Goal: Information Seeking & Learning: Find specific fact

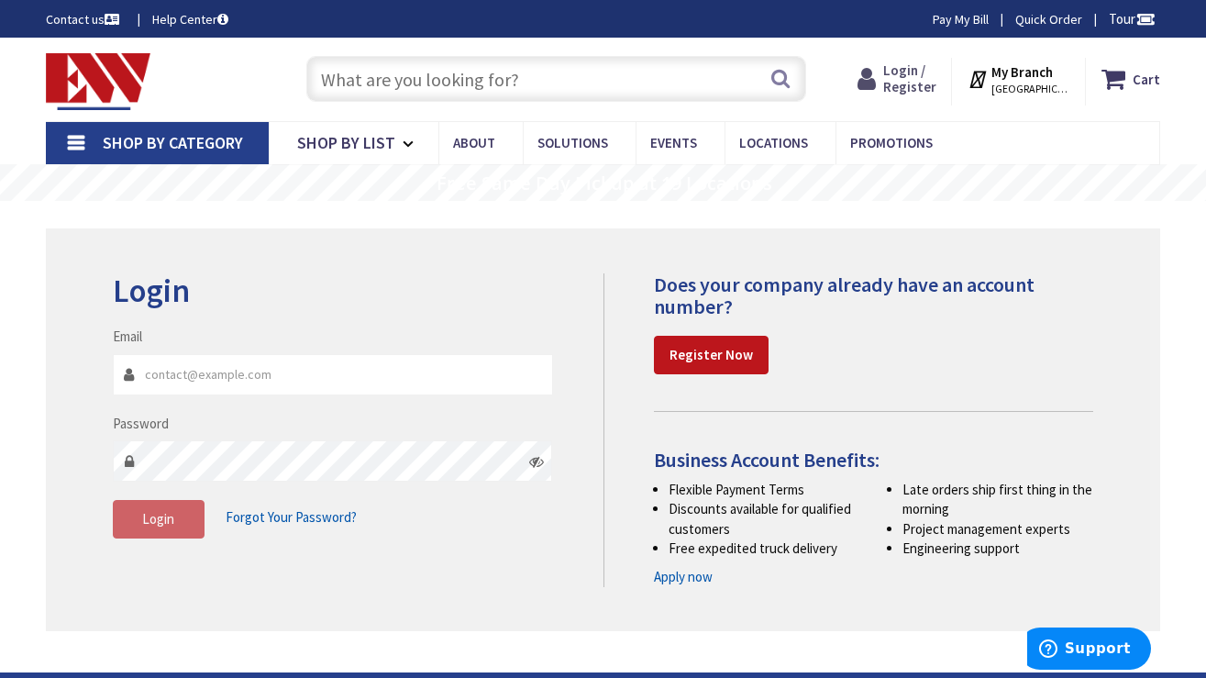
click at [926, 69] on span "Login / Register" at bounding box center [909, 78] width 53 height 34
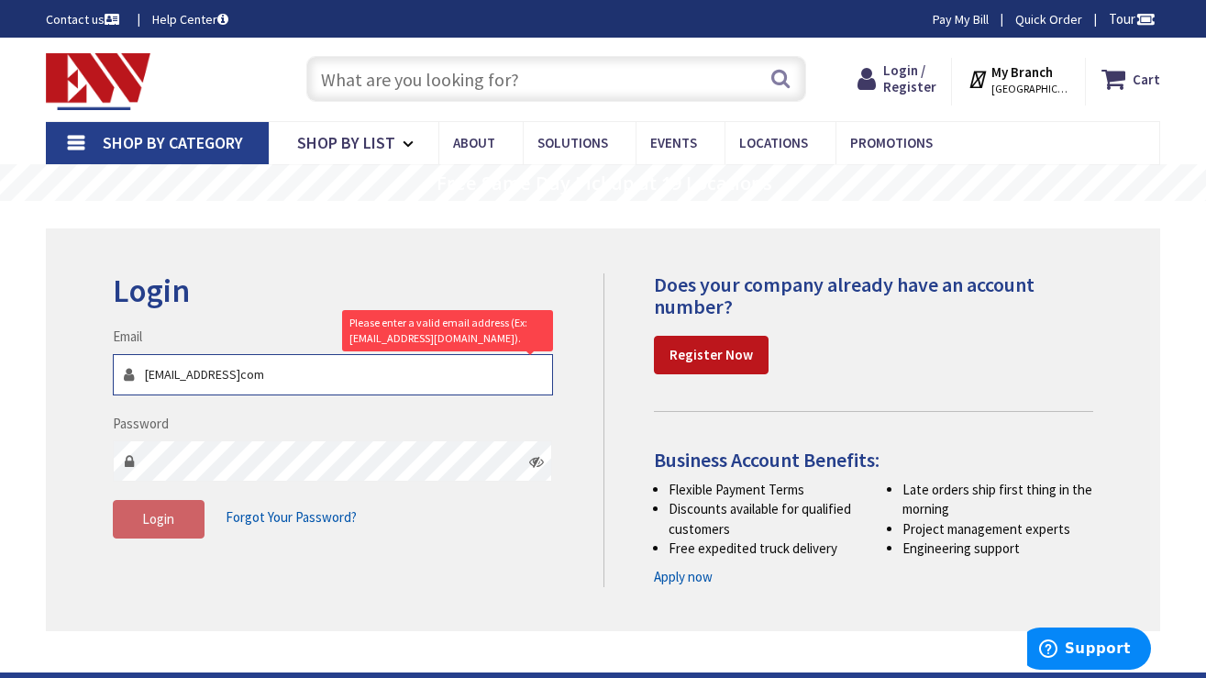
click at [241, 377] on input "Sllistonllc@gmailcom" at bounding box center [333, 374] width 440 height 41
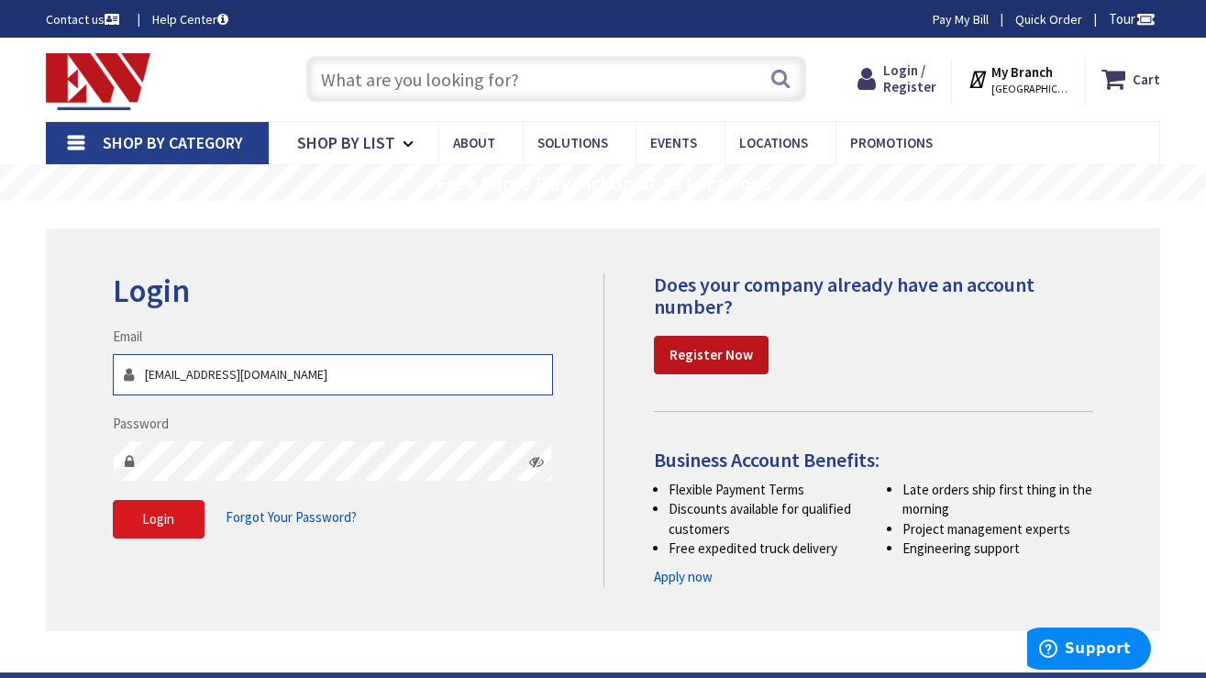
type input "Sllistonllc@gmail.com"
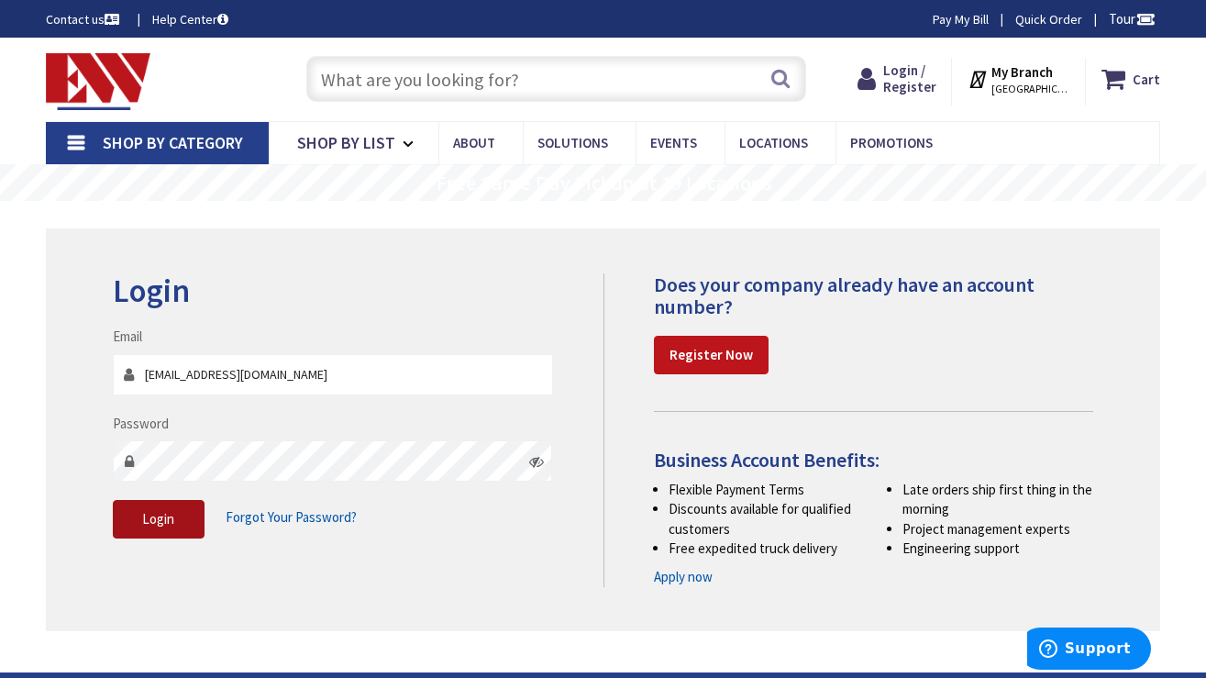
click at [161, 511] on span "Login" at bounding box center [158, 518] width 32 height 17
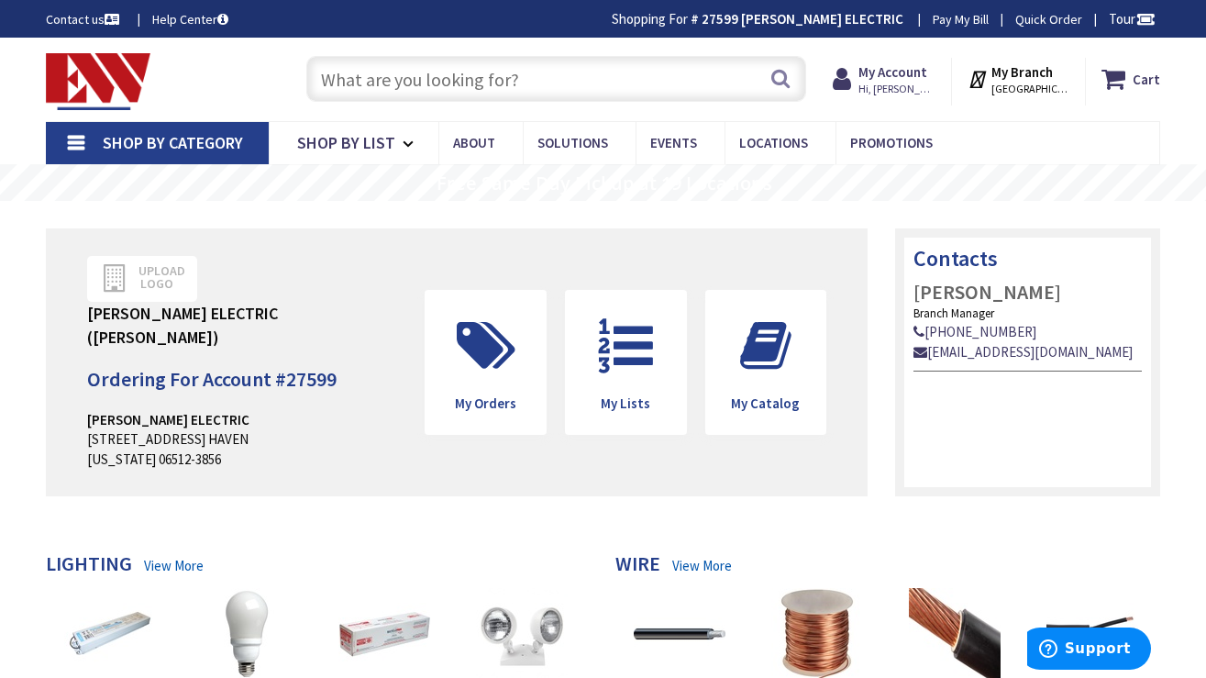
click at [432, 87] on input "text" at bounding box center [556, 79] width 500 height 46
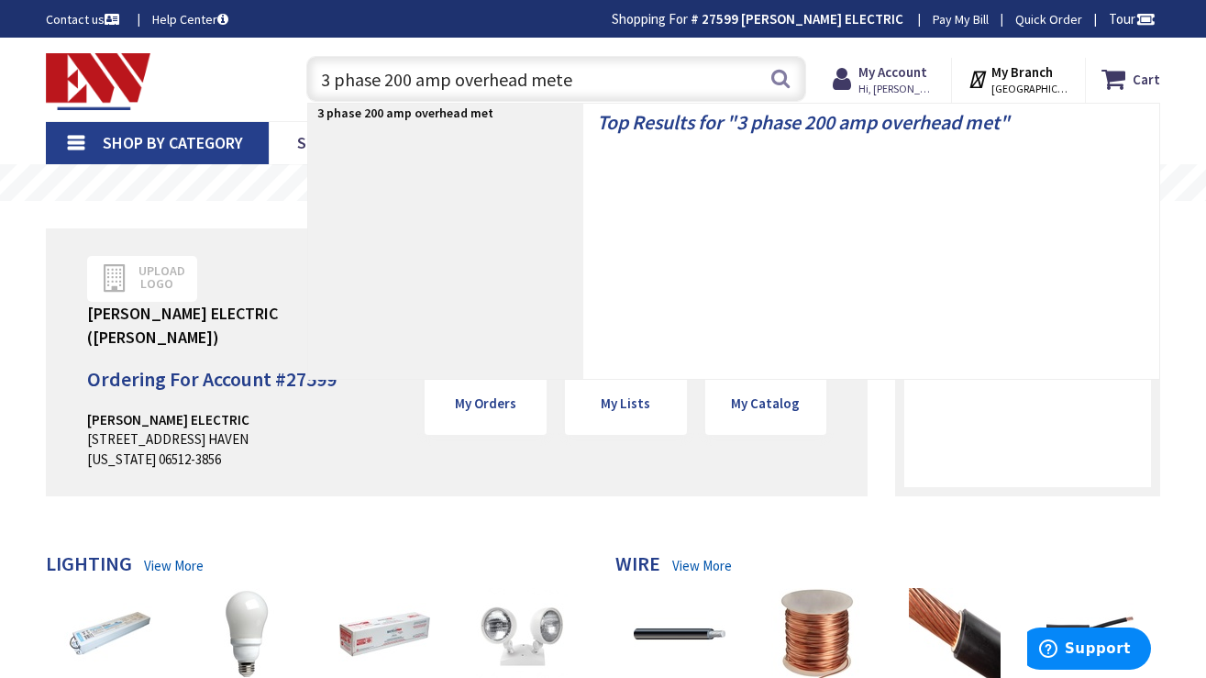
type input "3 phase 200 amp overhead meter"
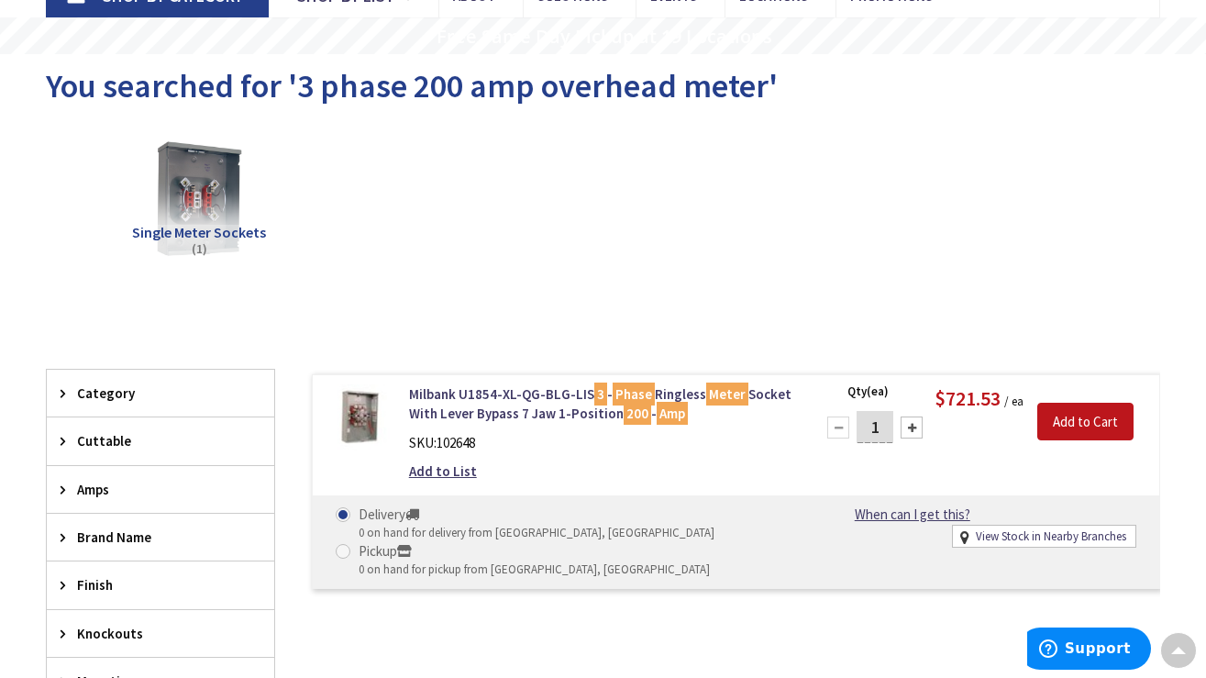
scroll to position [149, 0]
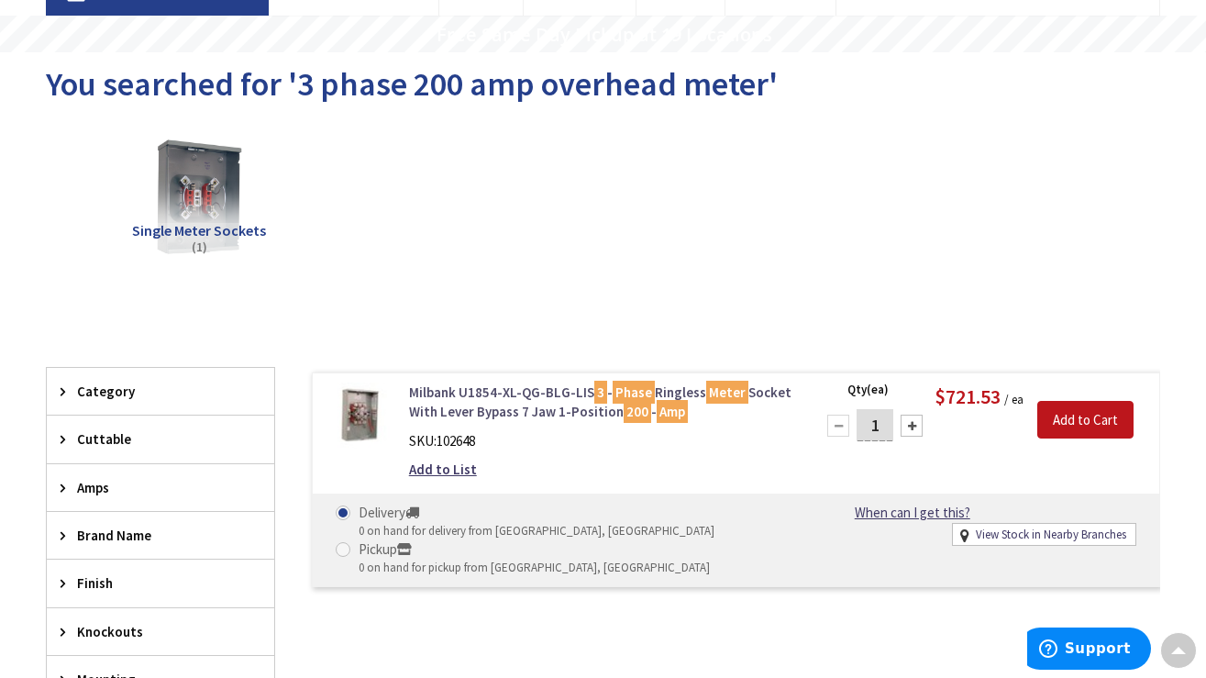
click at [503, 415] on link "Milbank U1854-XL-QG-BLG-LIS 3 - Phase Ringless Meter Socket With Lever Bypass 7…" at bounding box center [601, 401] width 384 height 39
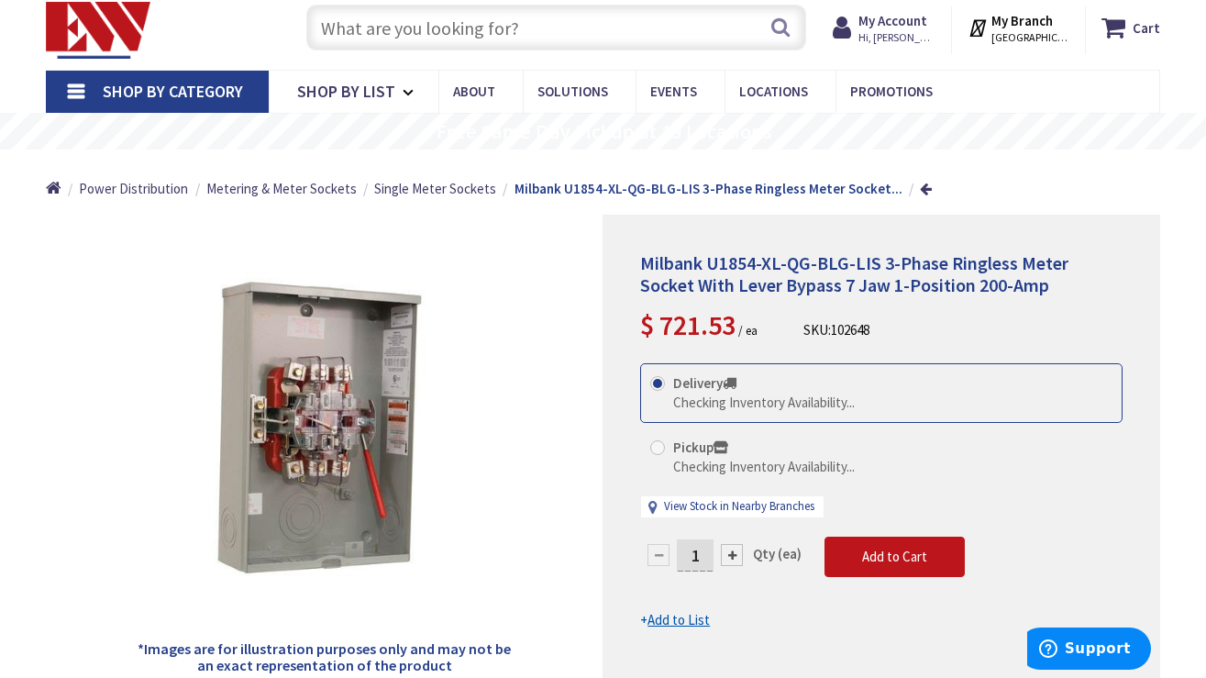
scroll to position [50, 0]
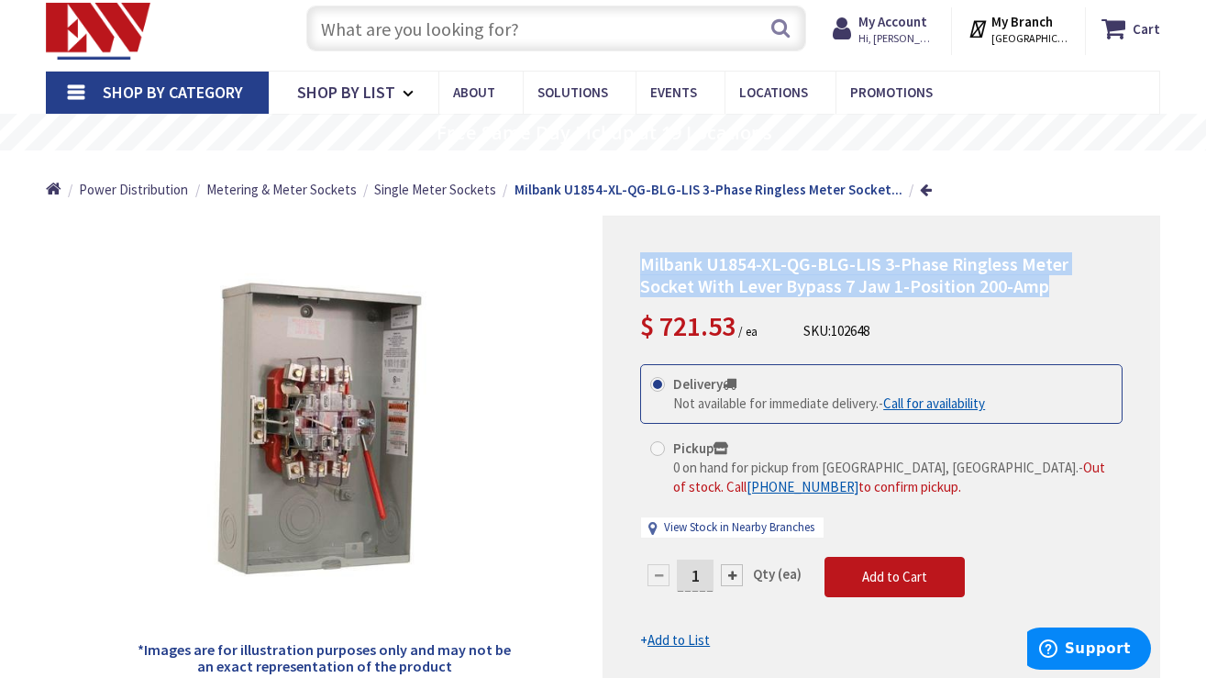
drag, startPoint x: 1024, startPoint y: 288, endPoint x: 641, endPoint y: 268, distance: 383.9
click at [641, 268] on h1 "Milbank U1854-XL-QG-BLG-LIS 3-Phase Ringless Meter Socket With Lever Bypass 7 J…" at bounding box center [881, 275] width 482 height 44
copy span "Milbank U1854-XL-QG-BLG-LIS 3-Phase Ringless Meter Socket With Lever Bypass 7 J…"
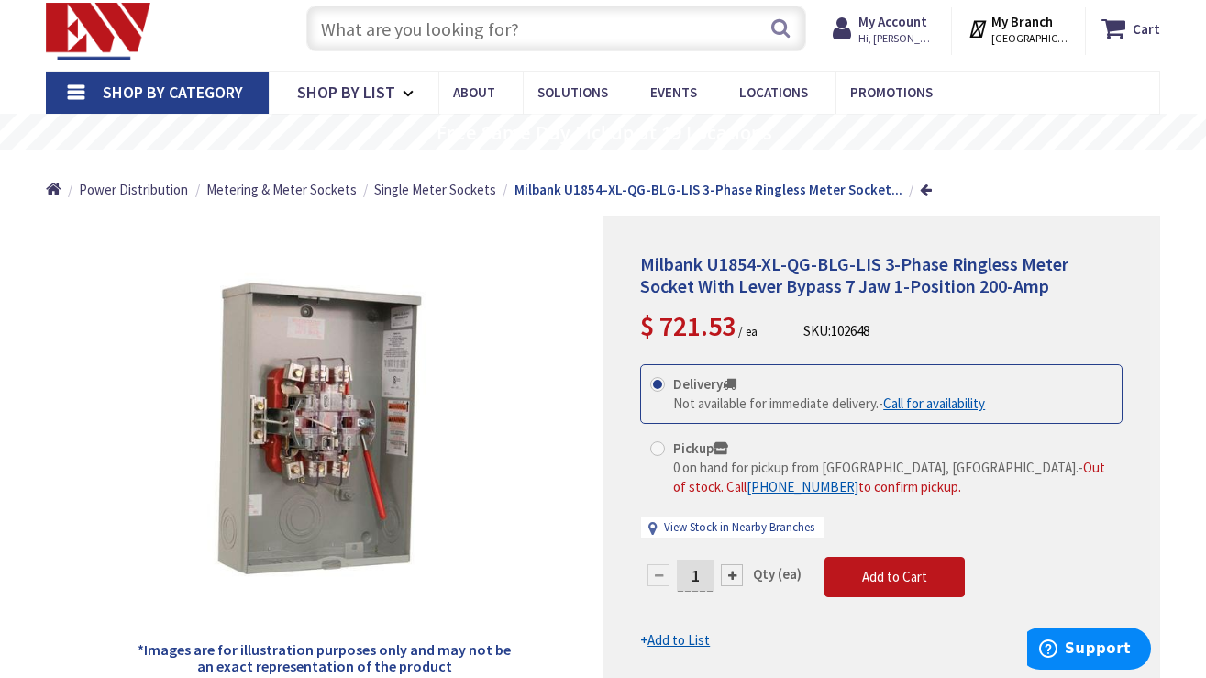
click at [512, 16] on input "text" at bounding box center [556, 29] width 500 height 46
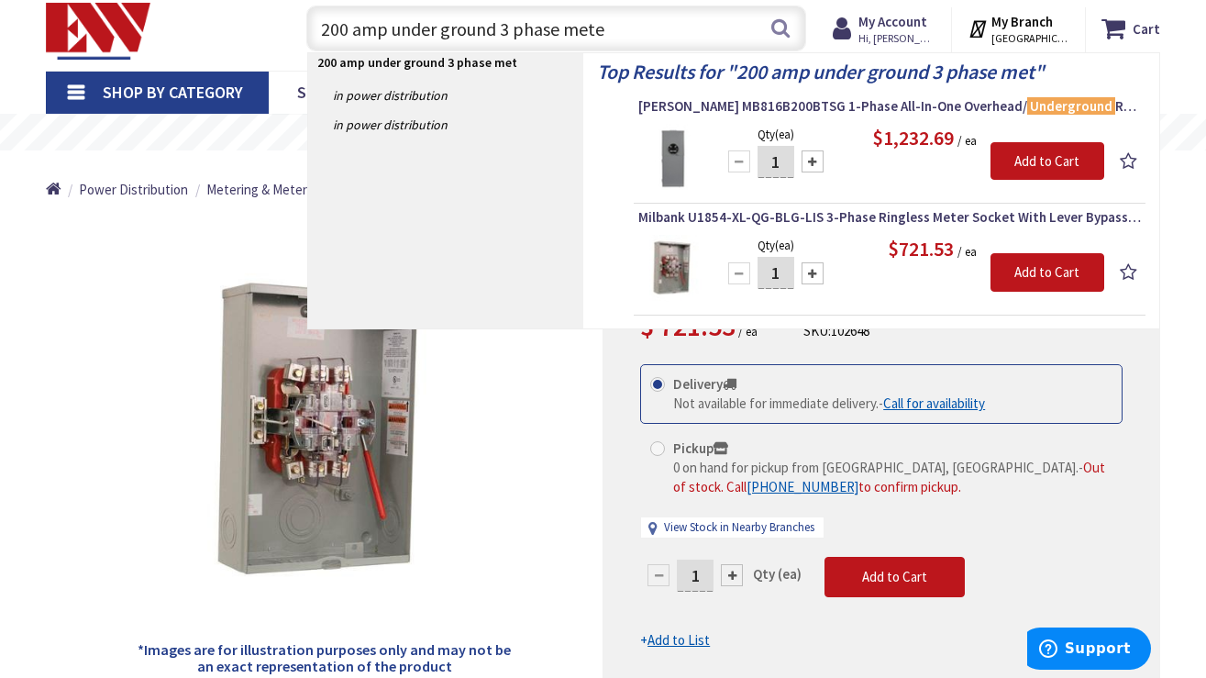
type input "200 amp under ground 3 phase meter"
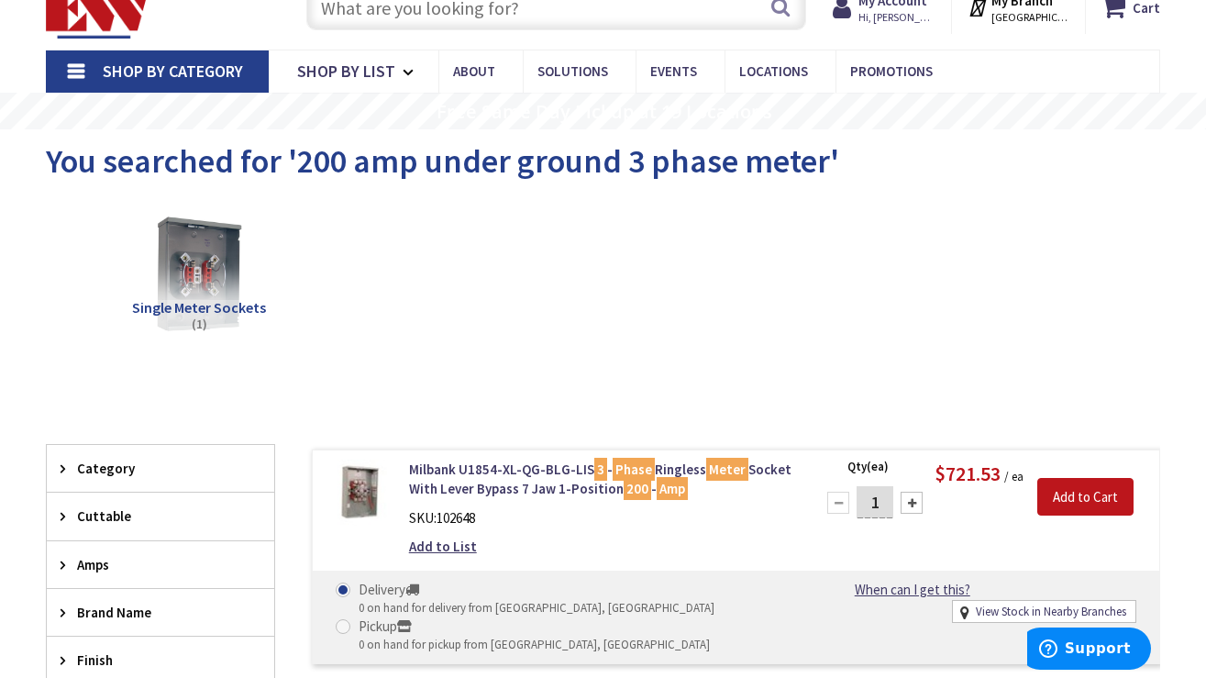
scroll to position [91, 0]
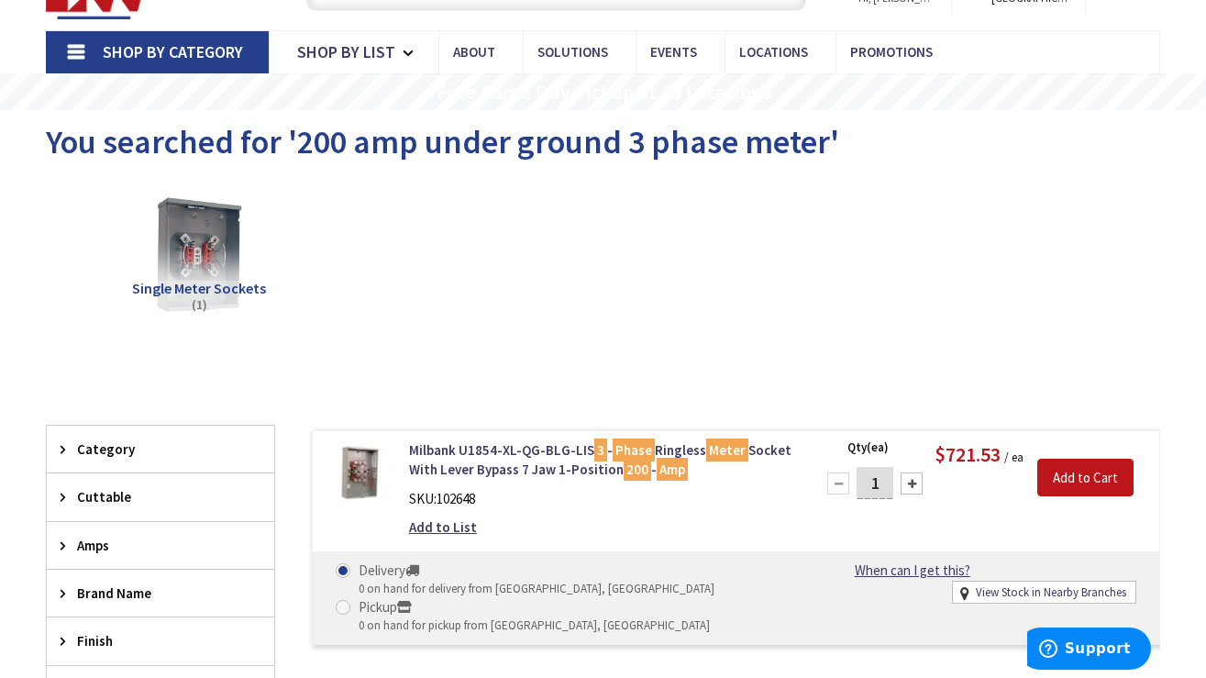
click at [521, 436] on div "Milbank U1854-XL-QG-BLG-LIS 3 - Phase Ringless Meter Socket With Lever Bypass 7…" at bounding box center [736, 537] width 848 height 215
click at [516, 453] on link "Milbank U1854-XL-QG-BLG-LIS 3 - Phase Ringless Meter Socket With Lever Bypass 7…" at bounding box center [601, 459] width 384 height 39
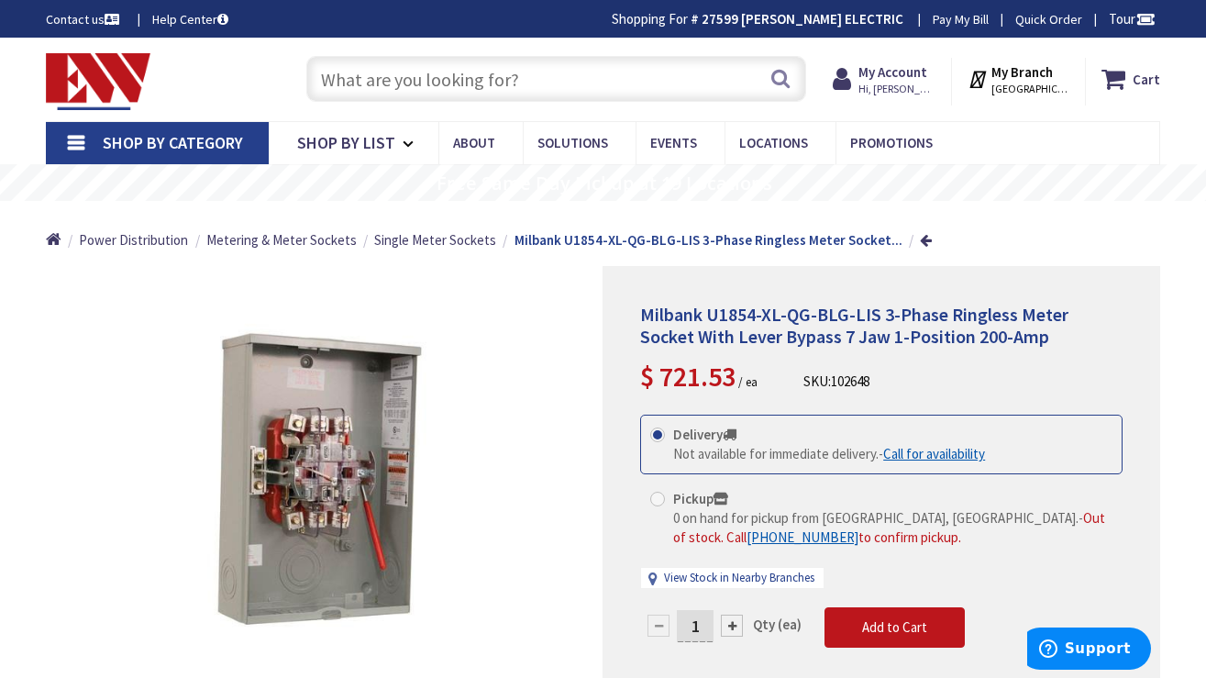
click at [540, 75] on input "text" at bounding box center [556, 79] width 500 height 46
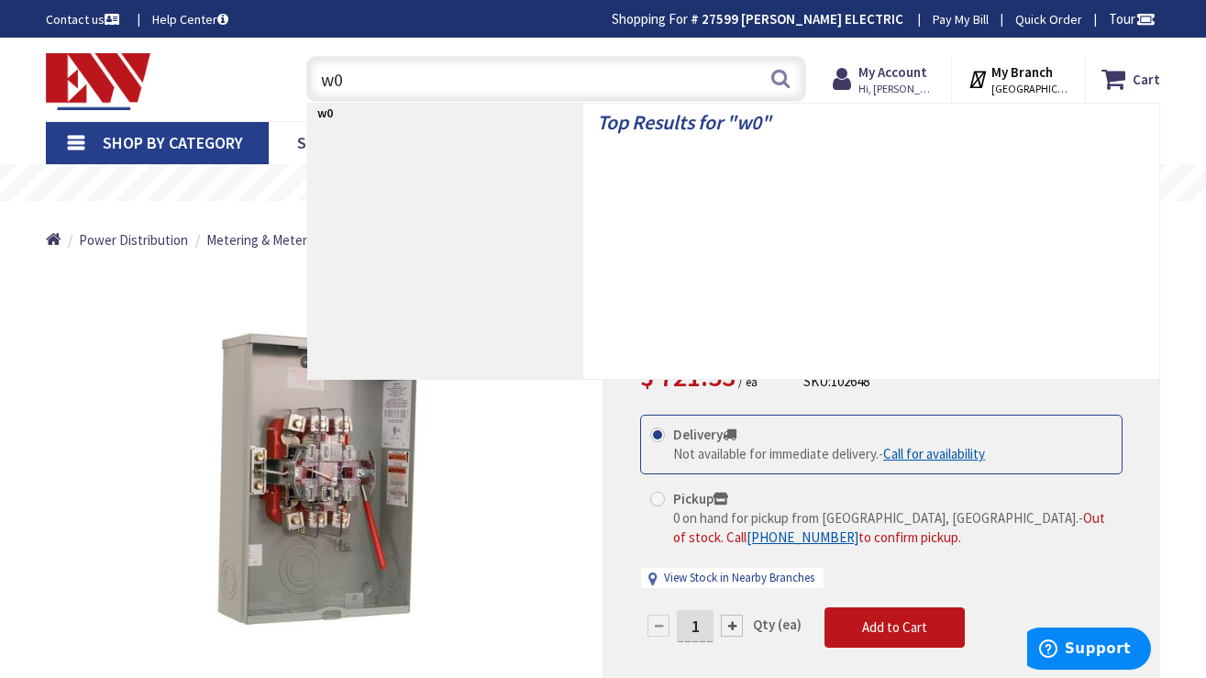
type input "w"
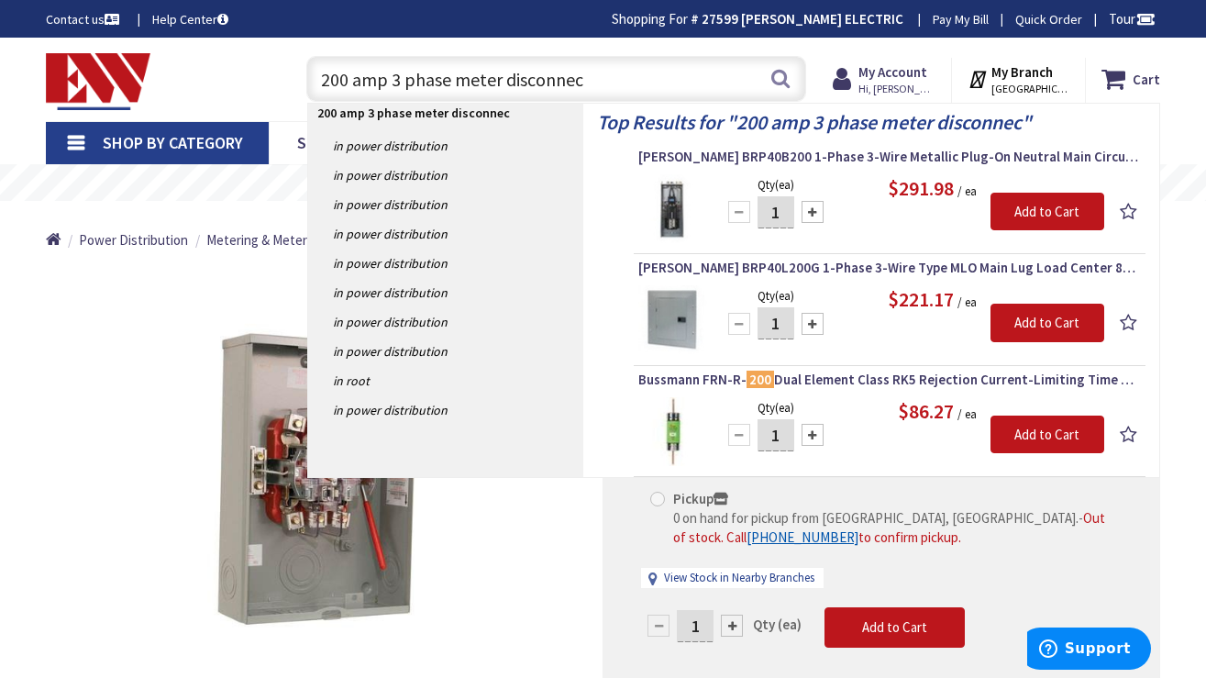
type input "200 amp 3 phase meter disconnect"
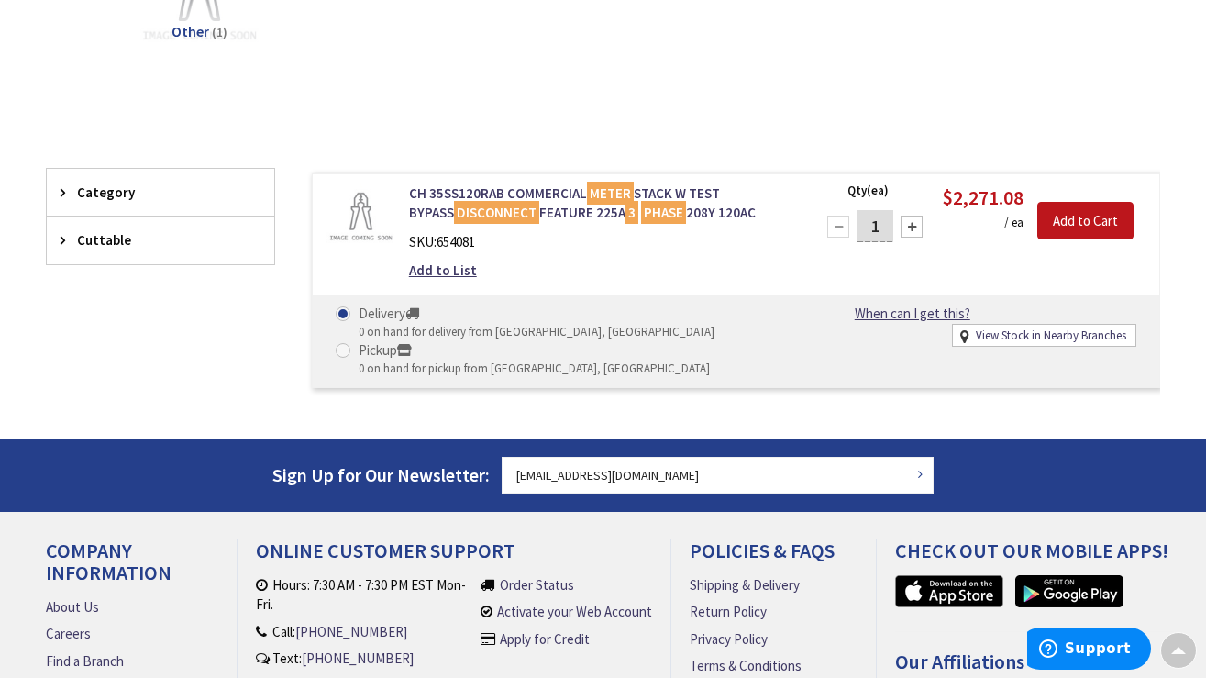
scroll to position [346, 0]
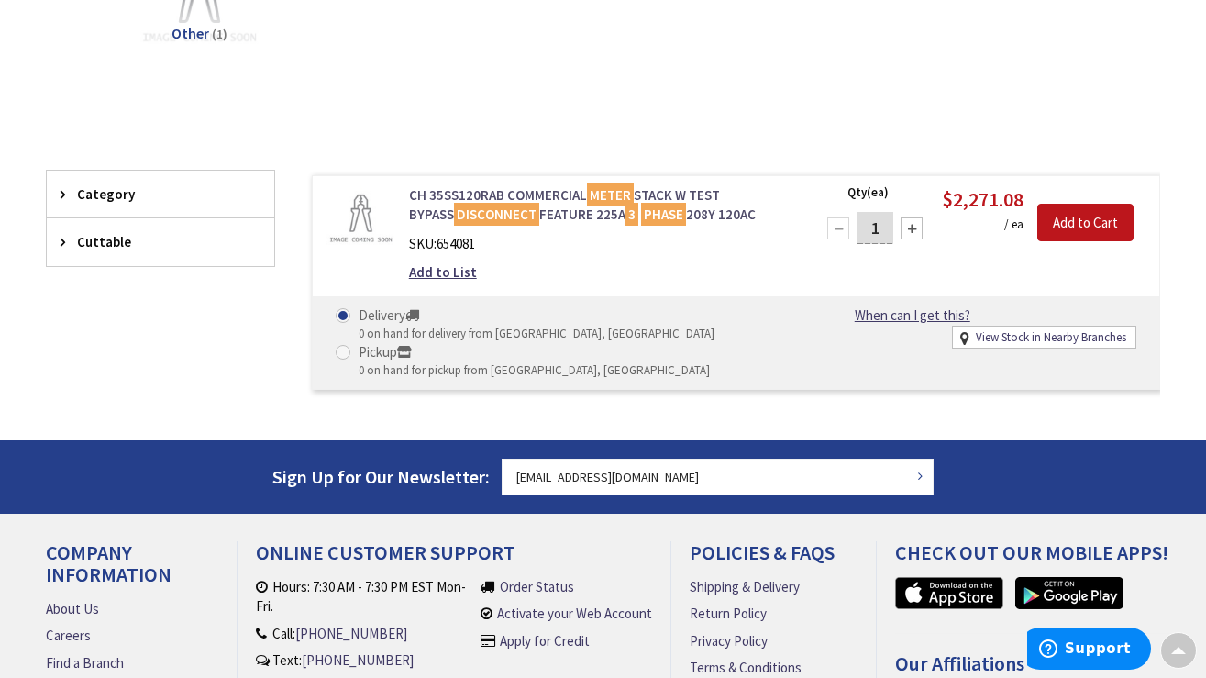
click at [625, 208] on mark "3" at bounding box center [631, 214] width 13 height 23
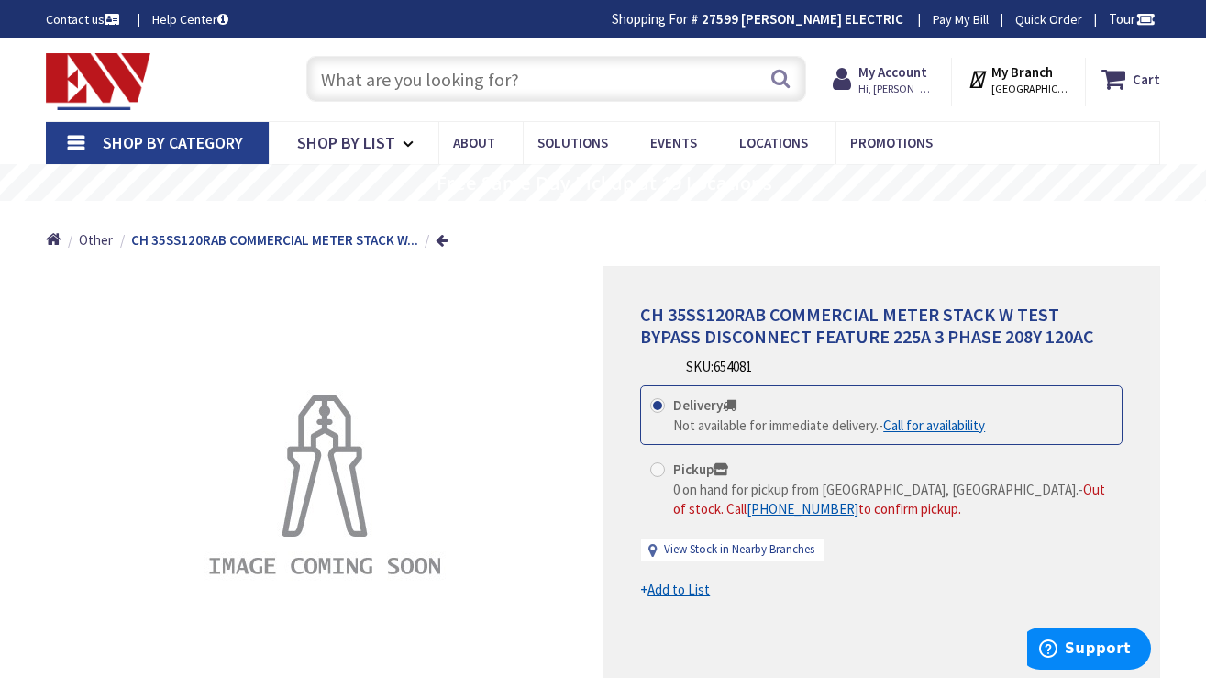
click at [494, 72] on input "text" at bounding box center [556, 79] width 500 height 46
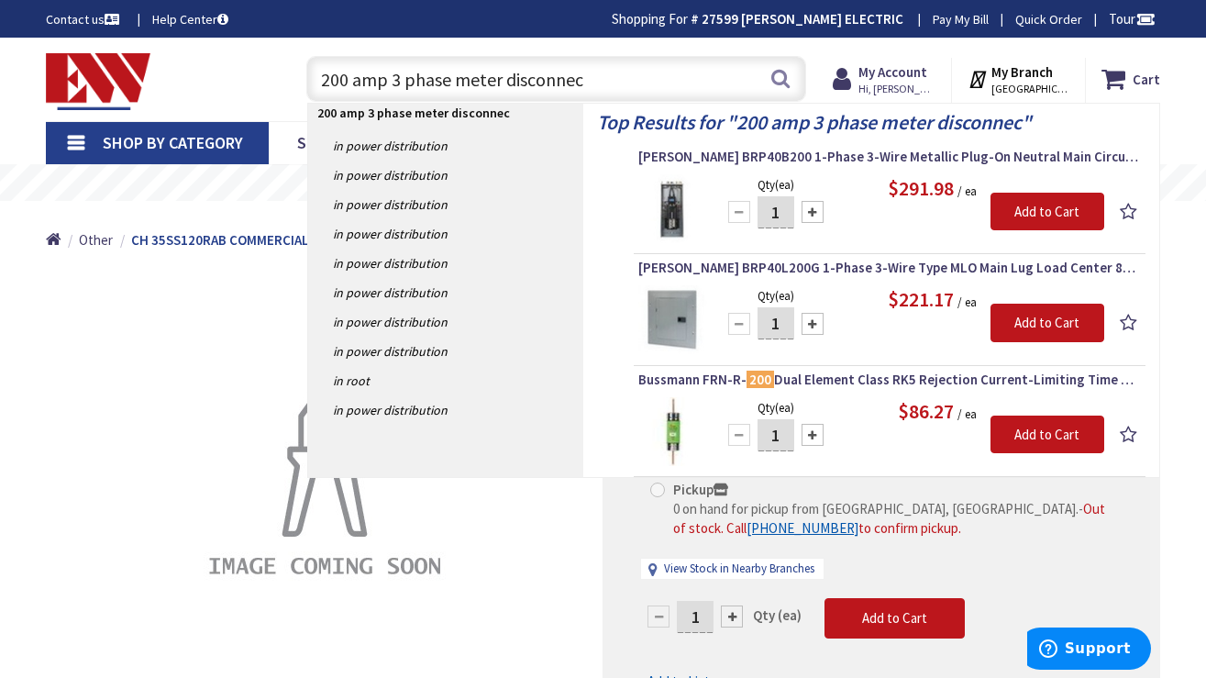
type input "200 amp 3 phase meter disconnect"
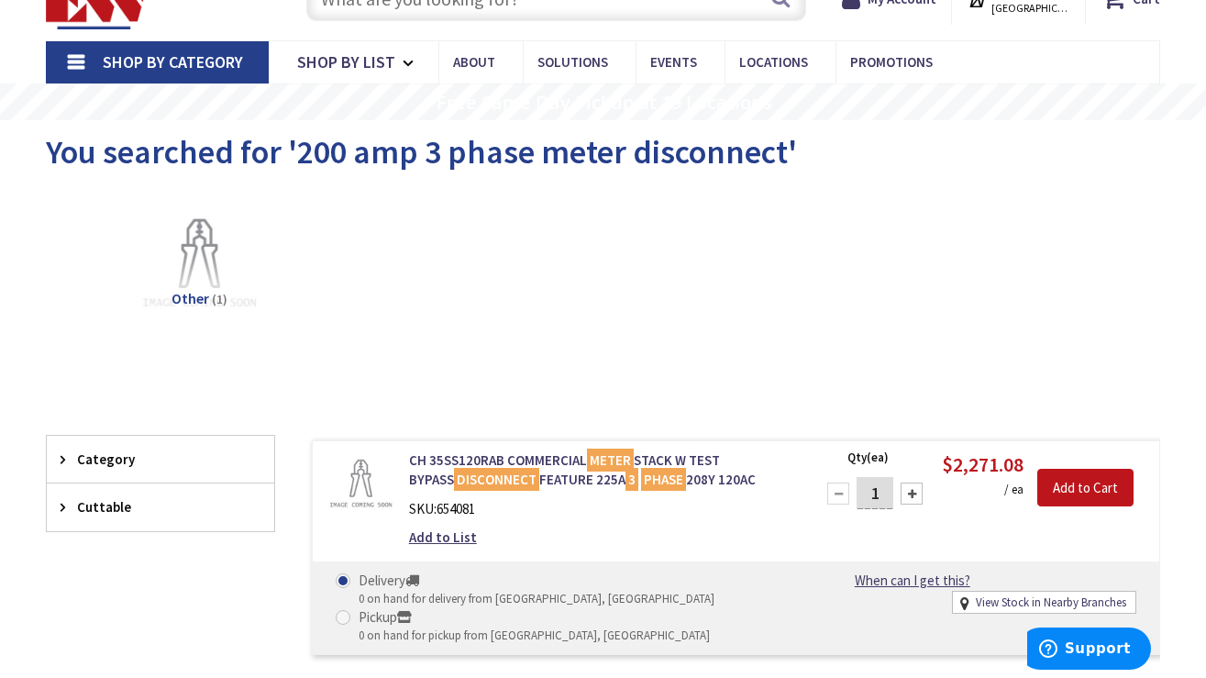
scroll to position [86, 0]
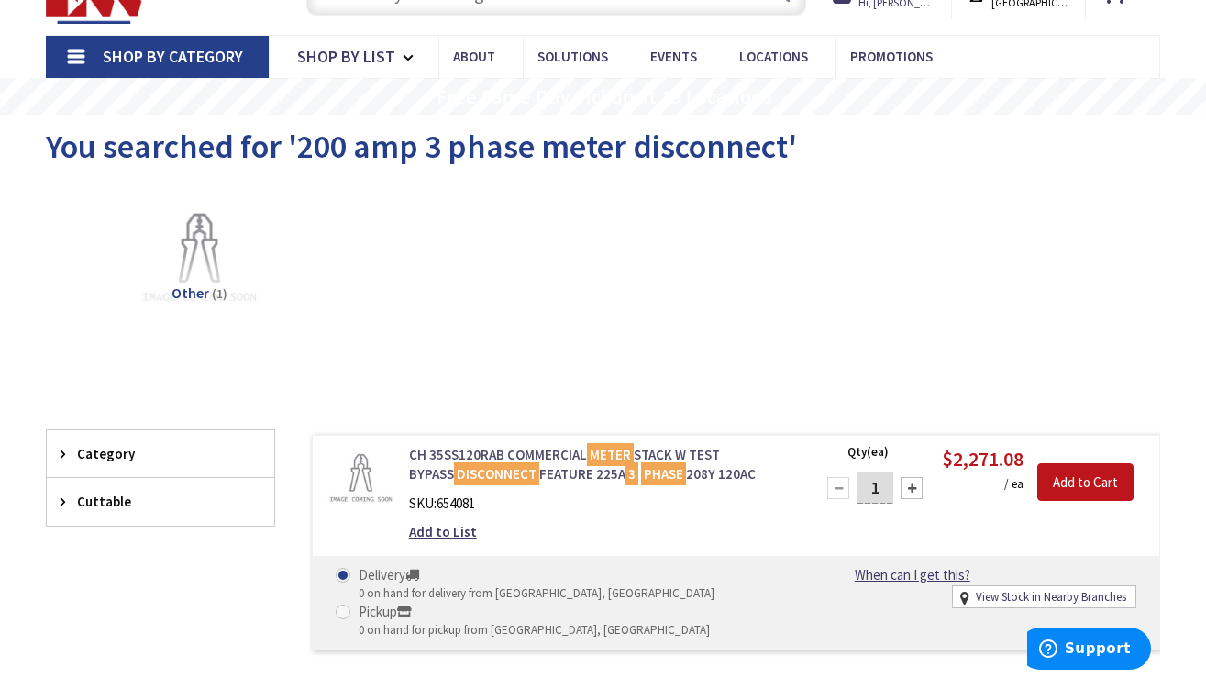
click at [550, 451] on link "CH 35SS120RAB COMMERCIAL METER STACK W TEST BYPASS DISCONNECT FEATURE 225A 3 PH…" at bounding box center [601, 464] width 384 height 39
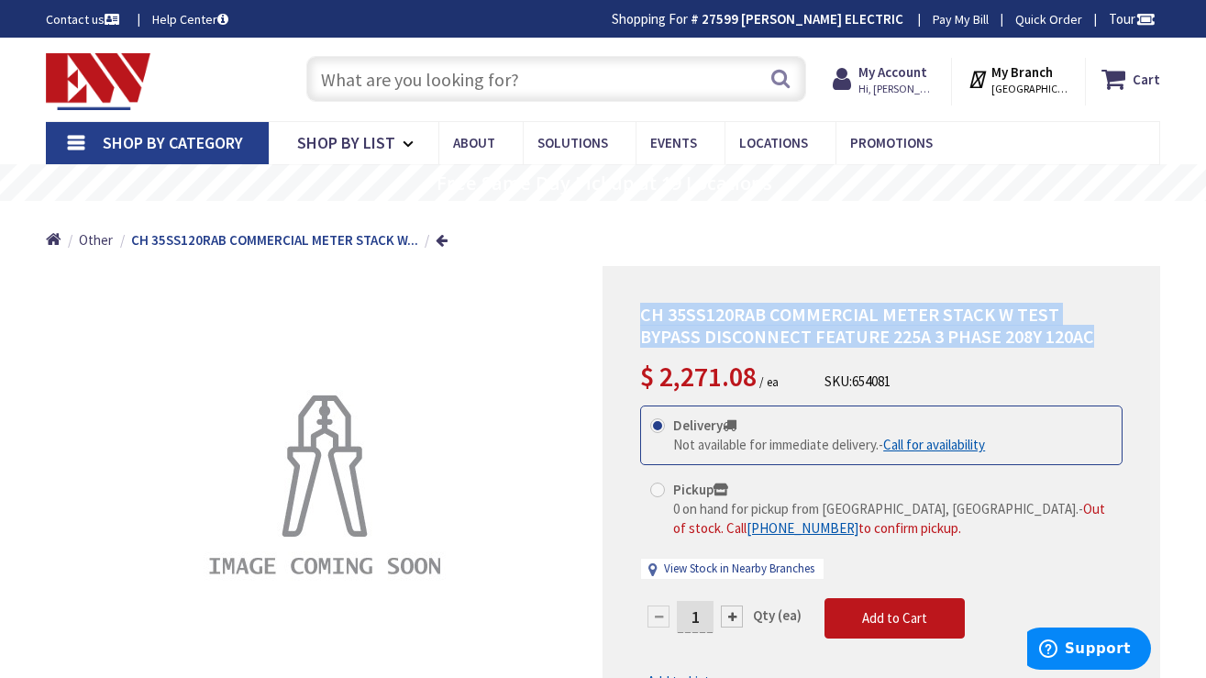
drag, startPoint x: 1064, startPoint y: 331, endPoint x: 623, endPoint y: 301, distance: 442.2
click at [623, 301] on div "CH 35SS120RAB COMMERCIAL METER STACK W TEST BYPASS DISCONNECT FEATURE 225A 3 PH…" at bounding box center [882, 500] width 558 height 469
copy span "CH 35SS120RAB COMMERCIAL METER STACK W TEST BYPASS DISCONNECT FEATURE 225A 3 PH…"
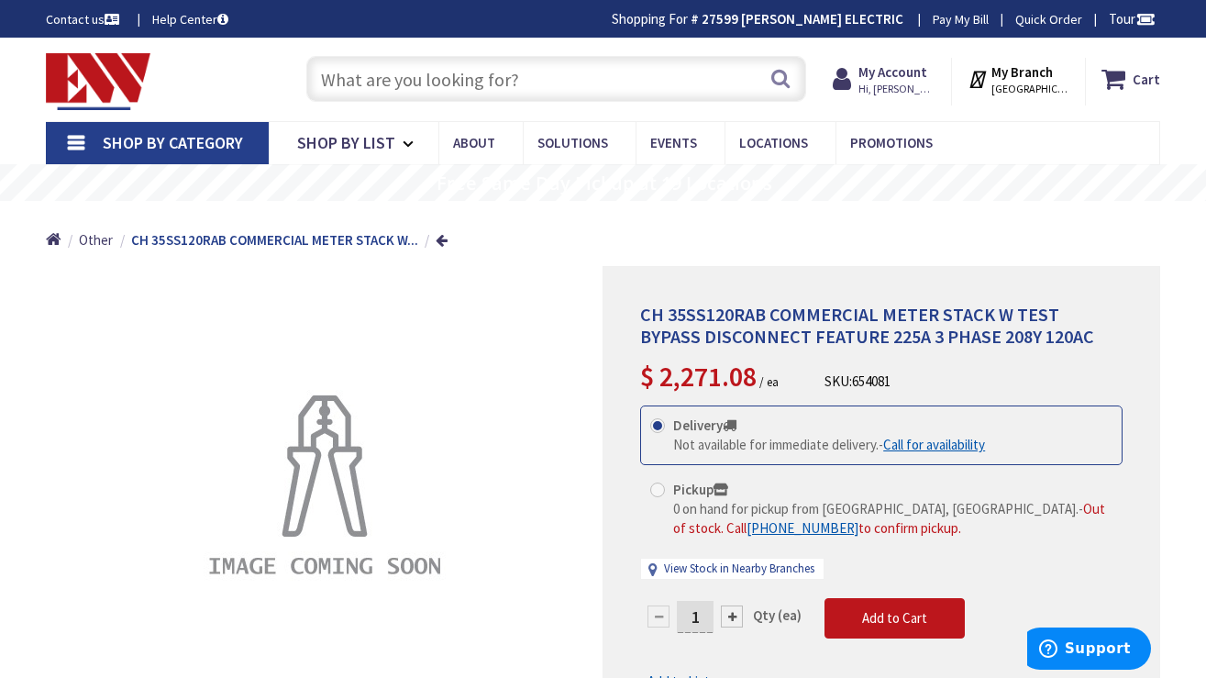
click at [448, 80] on input "text" at bounding box center [556, 79] width 500 height 46
type input "2"
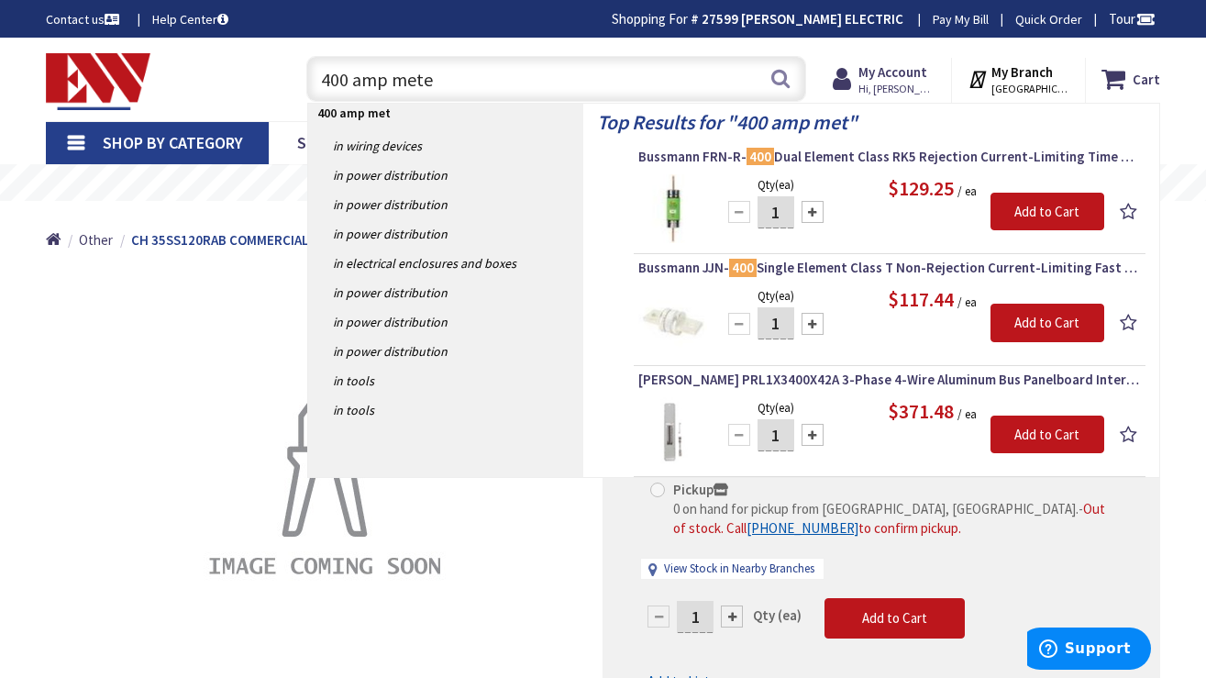
type input "400 amp meter"
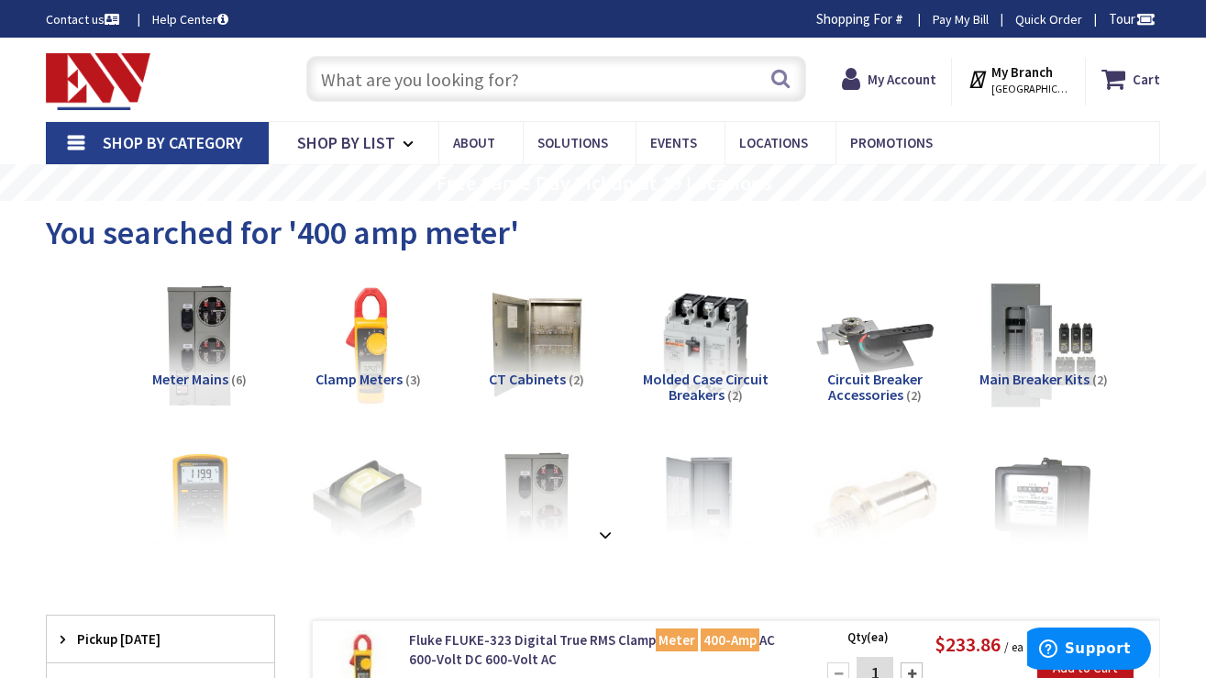
click at [449, 93] on input "text" at bounding box center [556, 79] width 500 height 46
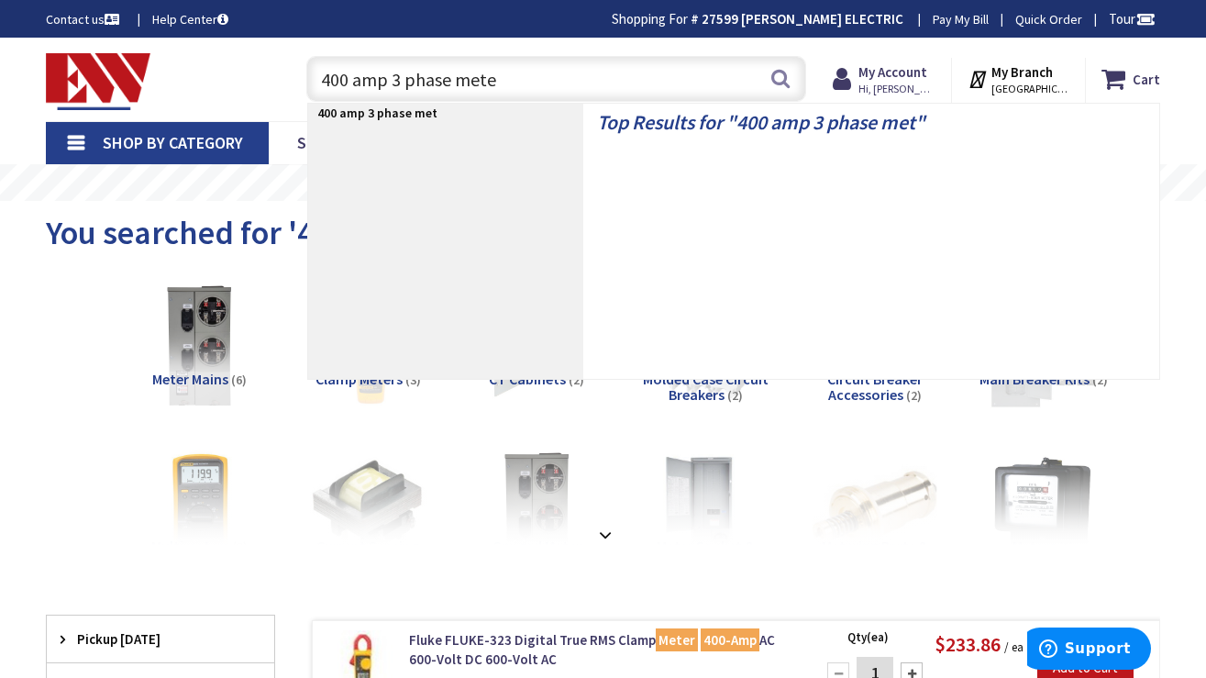
type input "400 amp 3 phase meter"
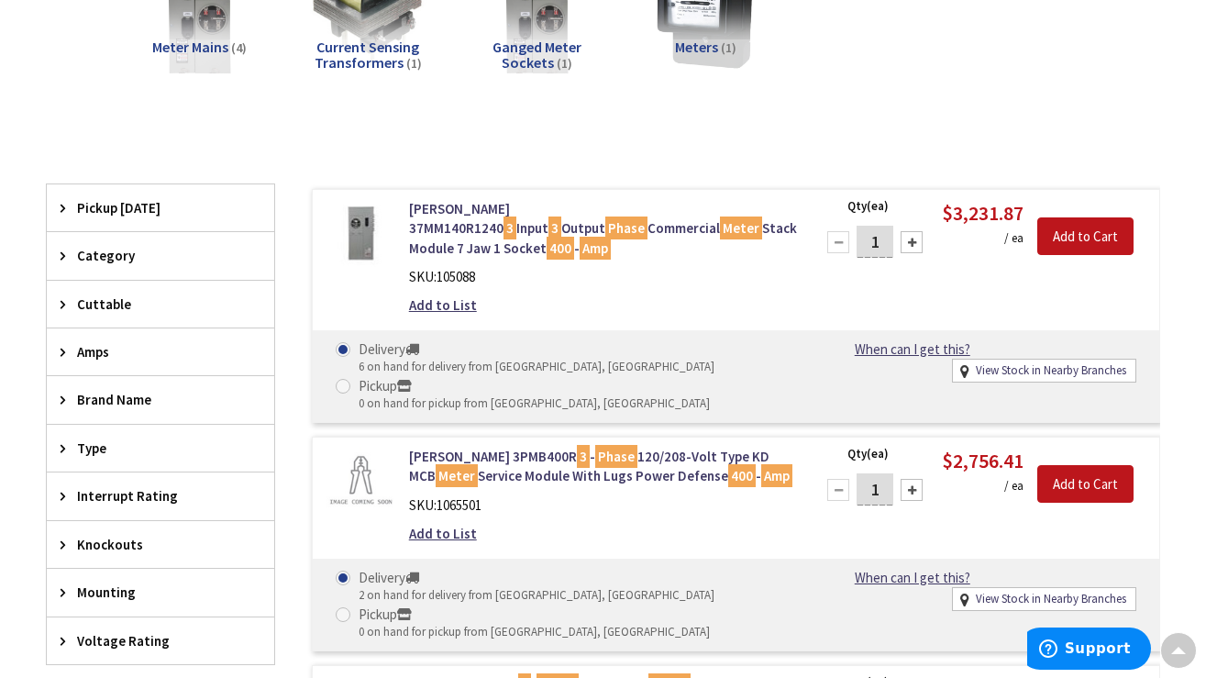
scroll to position [329, 0]
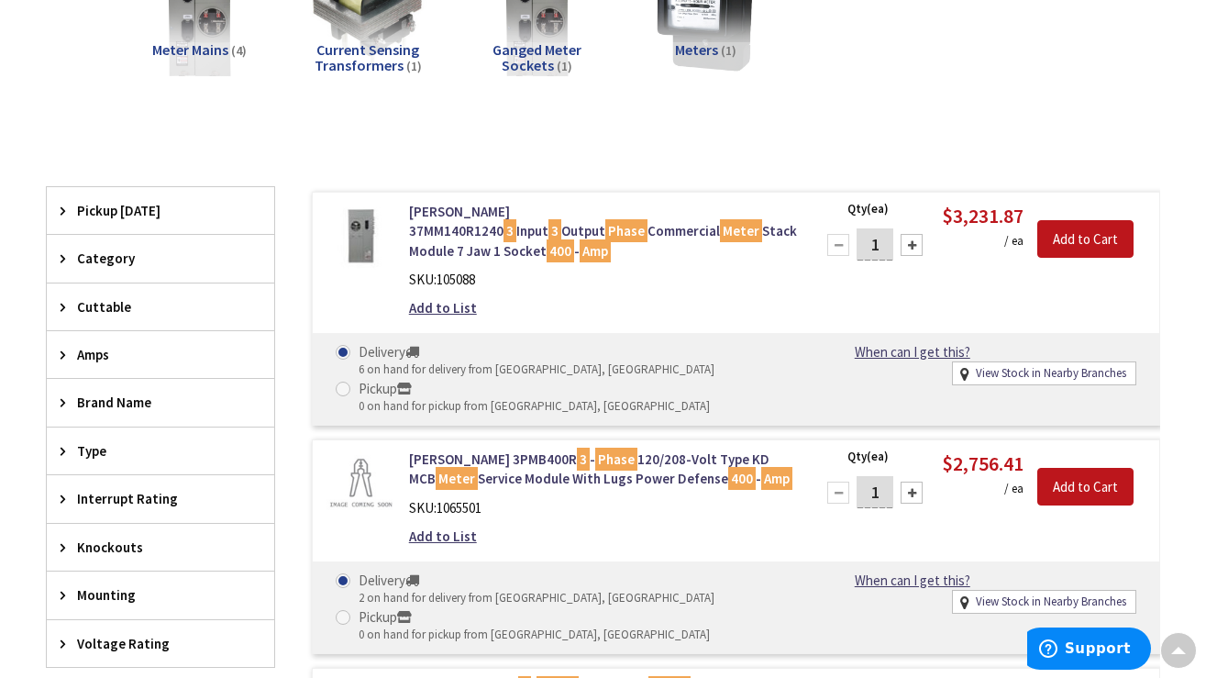
click at [370, 227] on img at bounding box center [361, 236] width 69 height 69
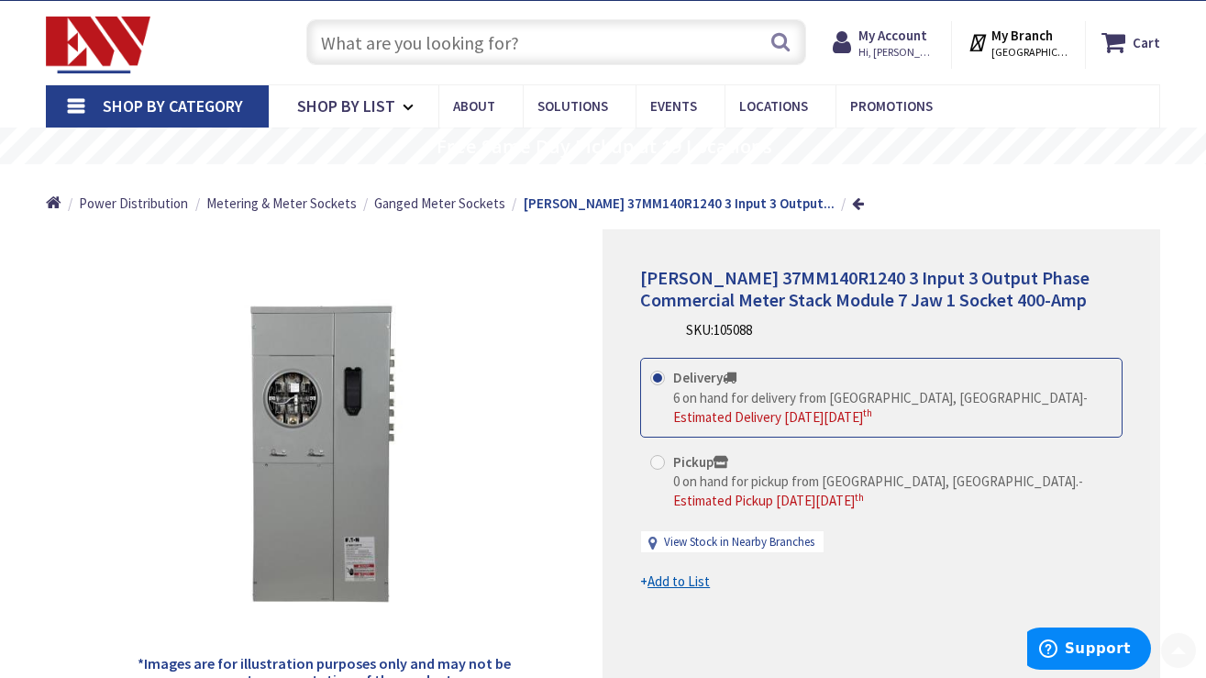
scroll to position [32, 0]
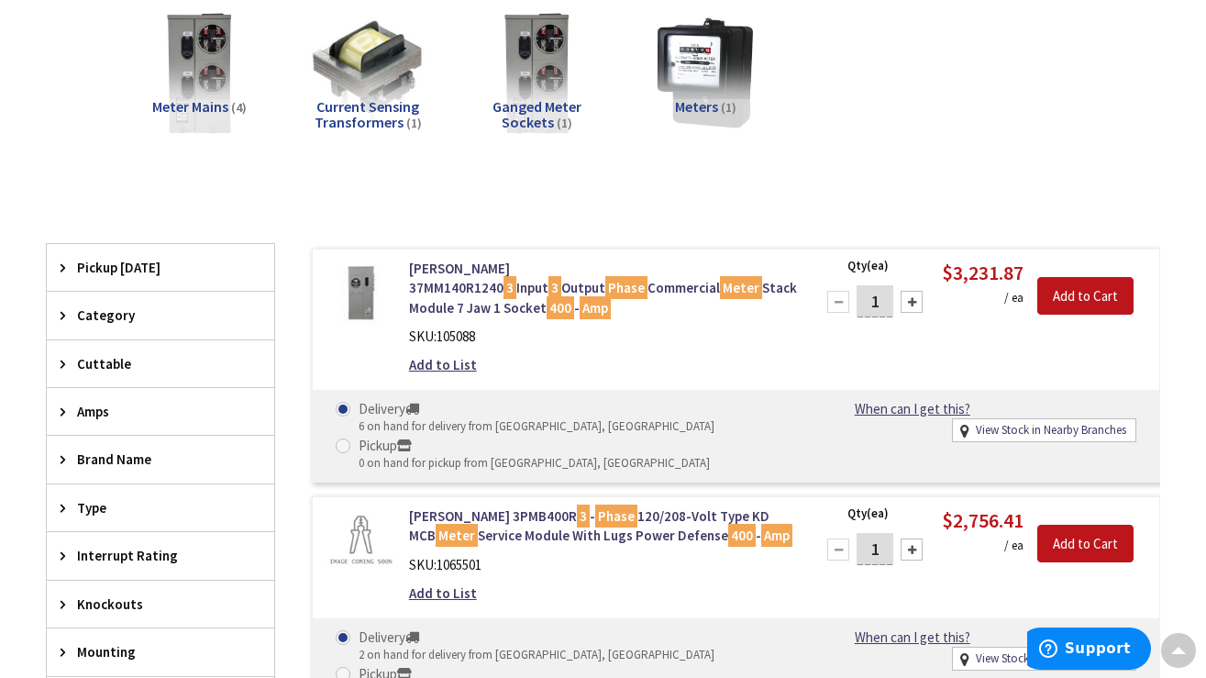
scroll to position [265, 0]
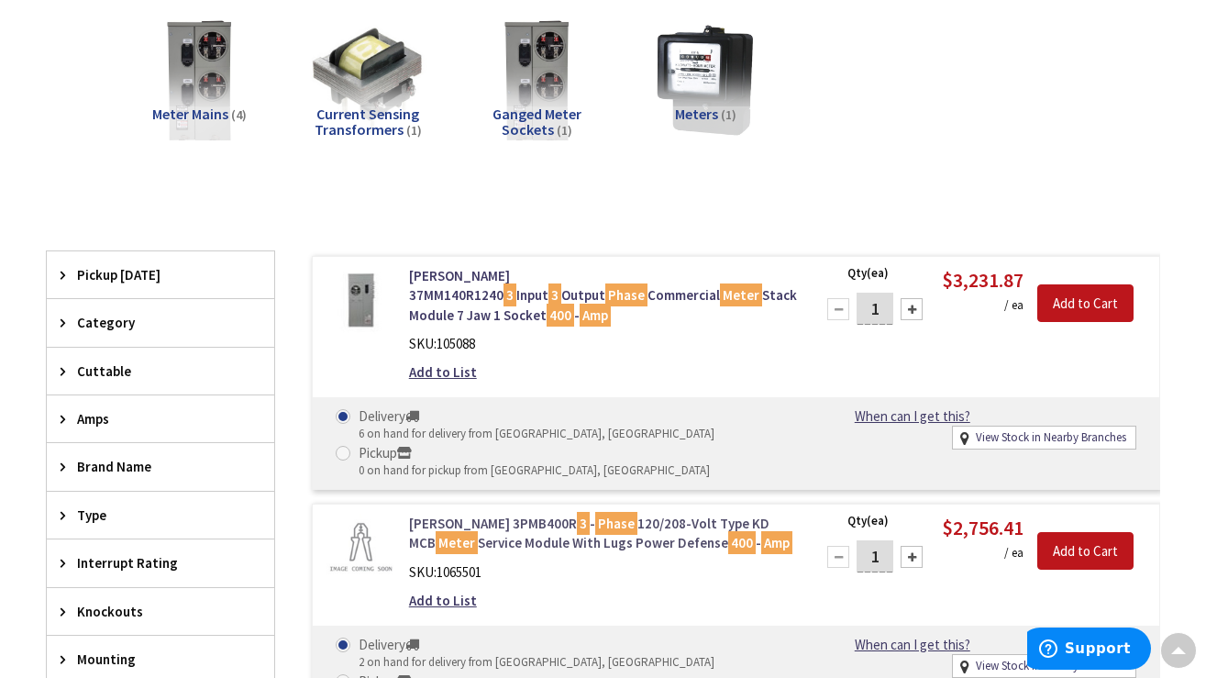
click at [545, 515] on link "Eaton 3PMB400R 3 - Phase 120/208-Volt Type KD MCB Meter Service Module With Lug…" at bounding box center [601, 533] width 384 height 39
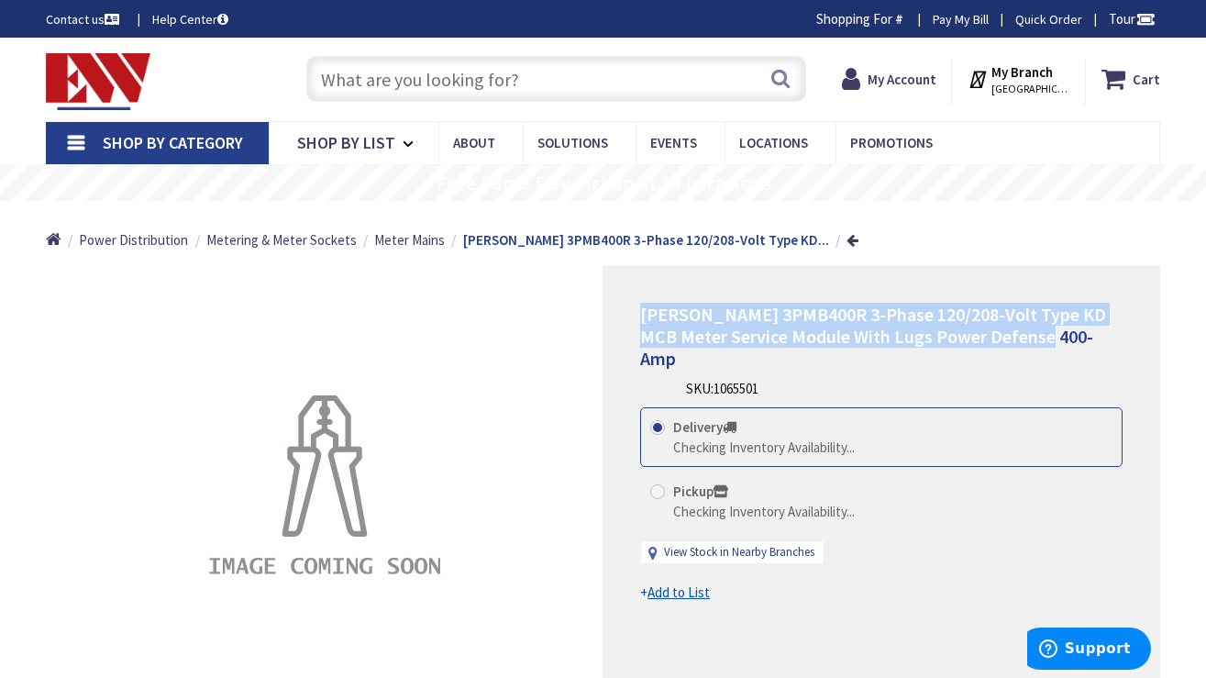
drag, startPoint x: 1080, startPoint y: 329, endPoint x: 640, endPoint y: 312, distance: 440.6
click at [640, 312] on h1 "[PERSON_NAME] 3PMB400R 3-Phase 120/208-Volt Type KD MCB Meter Service Module Wi…" at bounding box center [881, 337] width 482 height 66
copy span "[PERSON_NAME] 3PMB400R 3-Phase 120/208-Volt Type KD MCB Meter Service Module Wi…"
